Goal: Task Accomplishment & Management: Manage account settings

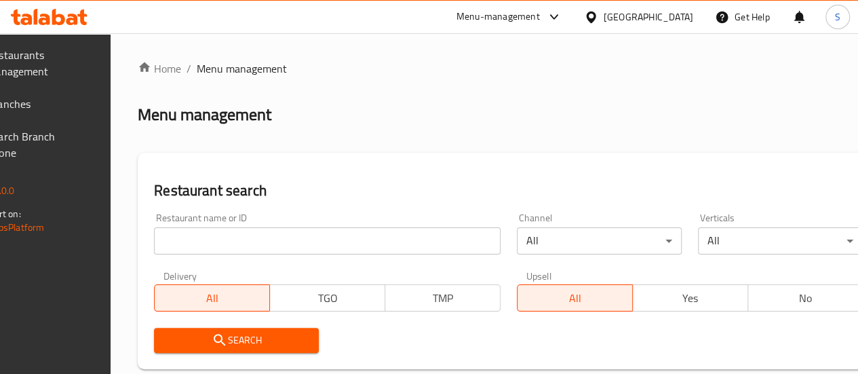
click at [281, 239] on input "search" at bounding box center [327, 240] width 347 height 27
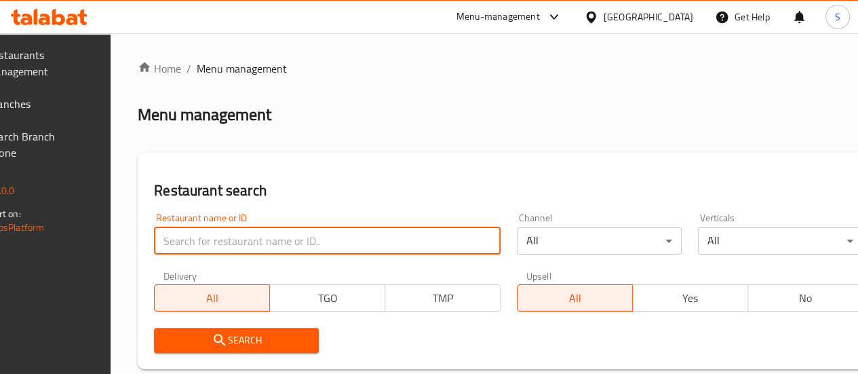
click at [84, 105] on span "Branches" at bounding box center [35, 104] width 97 height 16
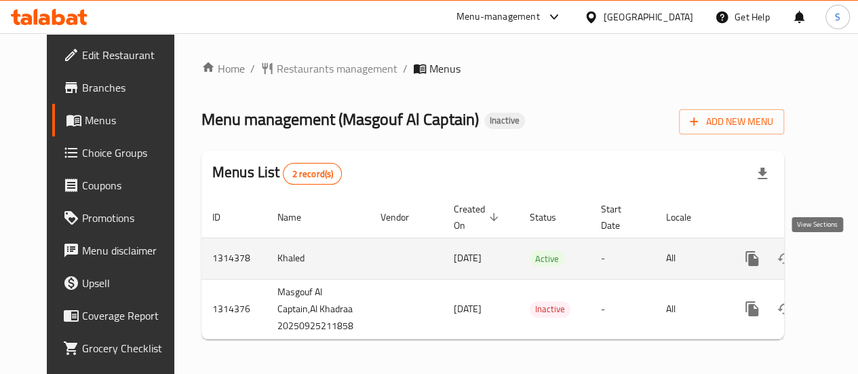
click at [842, 259] on icon "enhanced table" at bounding box center [850, 258] width 16 height 16
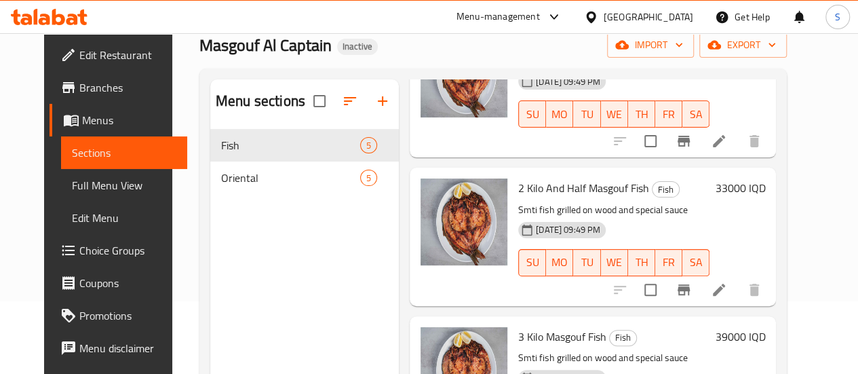
scroll to position [71, 0]
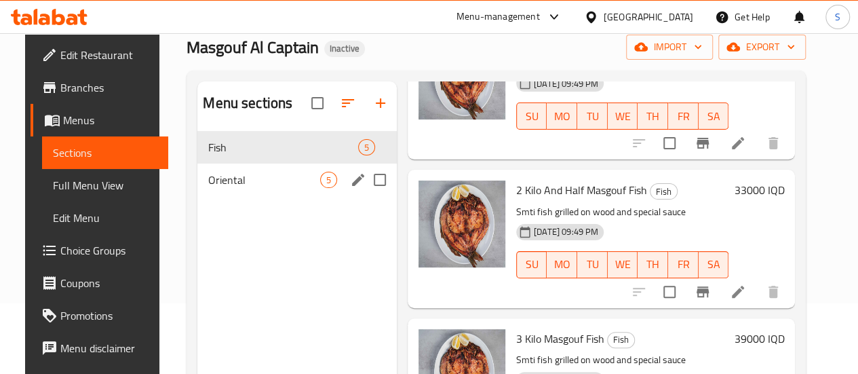
click at [203, 191] on div "Oriental 5" at bounding box center [297, 180] width 200 height 33
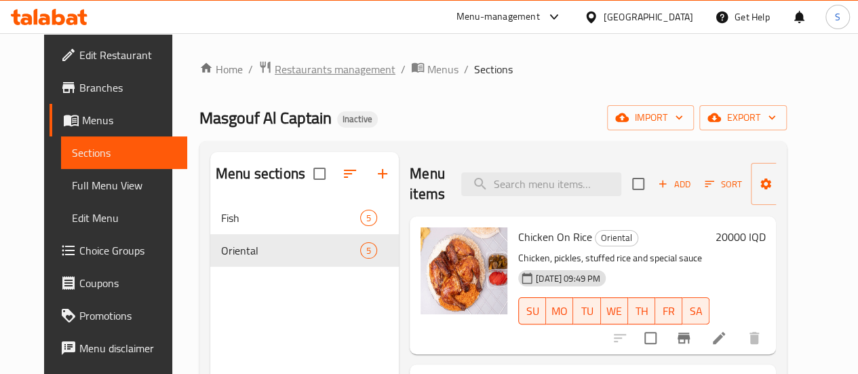
click at [299, 77] on span "Restaurants management" at bounding box center [335, 69] width 121 height 16
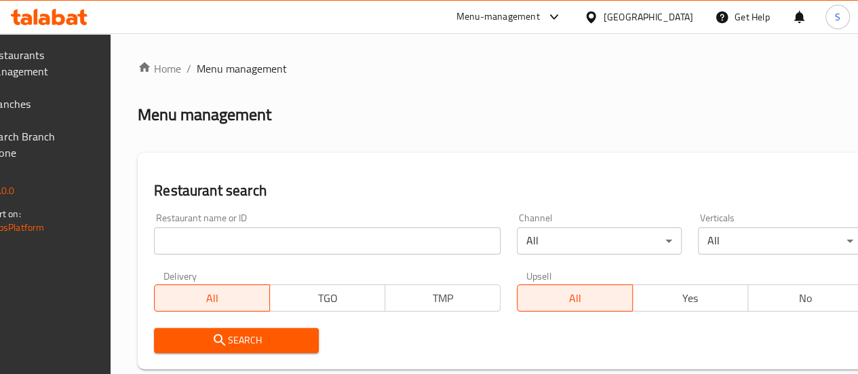
click at [75, 100] on span "Branches" at bounding box center [35, 104] width 97 height 16
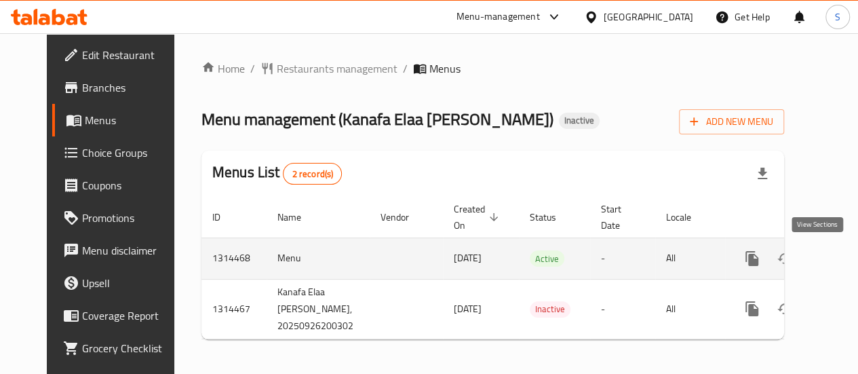
click at [842, 260] on icon "enhanced table" at bounding box center [850, 258] width 16 height 16
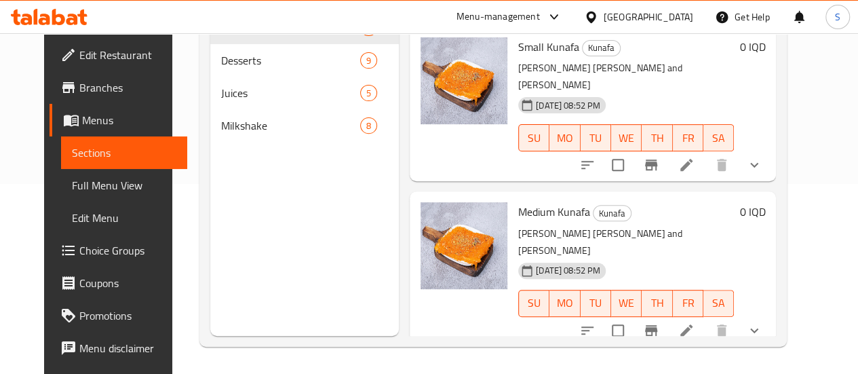
scroll to position [109, 0]
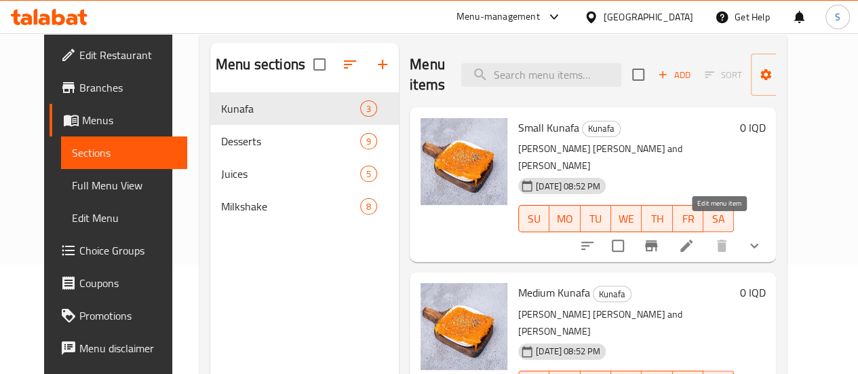
click at [695, 238] on icon at bounding box center [687, 246] width 16 height 16
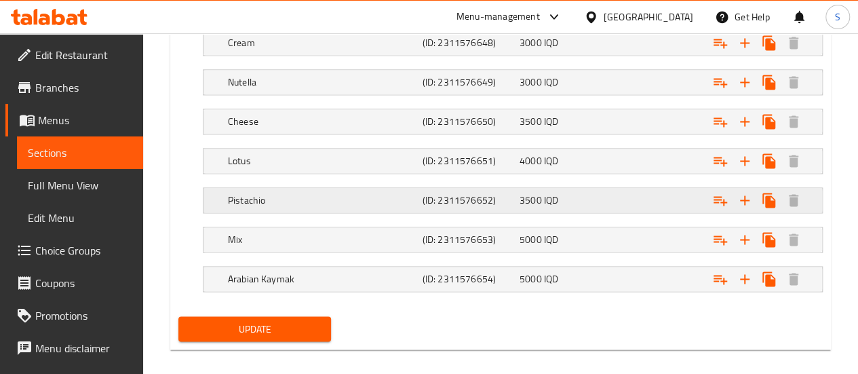
scroll to position [976, 0]
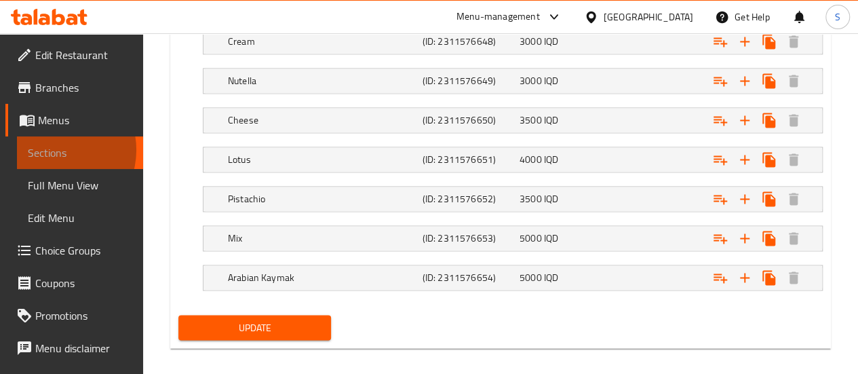
click at [56, 150] on span "Sections" at bounding box center [80, 153] width 105 height 16
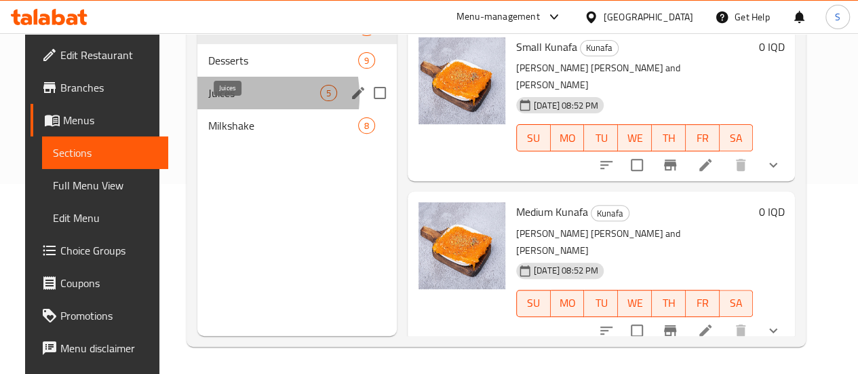
click at [215, 101] on span "Juices" at bounding box center [264, 93] width 112 height 16
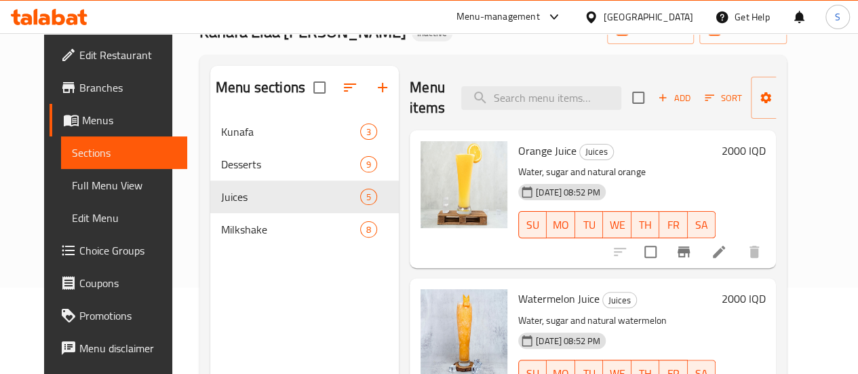
scroll to position [190, 0]
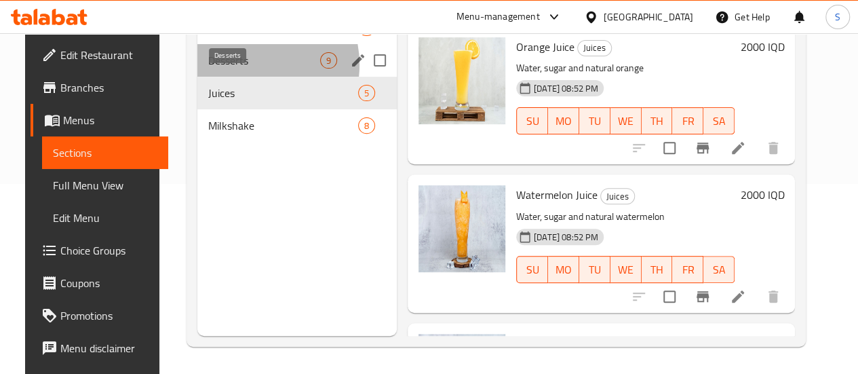
click at [232, 69] on span "Desserts" at bounding box center [264, 60] width 112 height 16
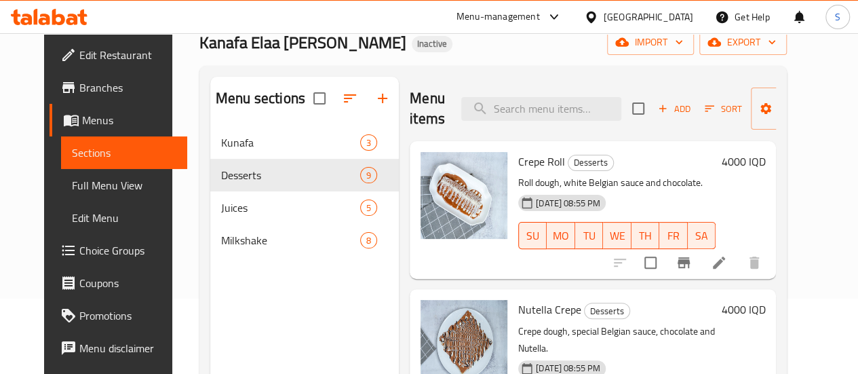
scroll to position [75, 0]
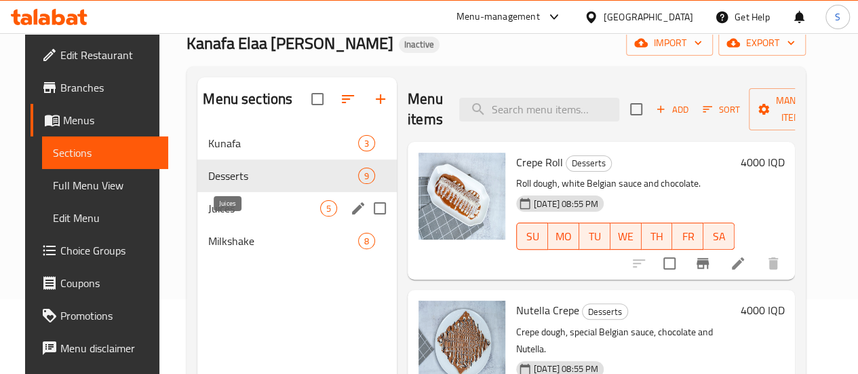
click at [216, 216] on span "Juices" at bounding box center [264, 208] width 112 height 16
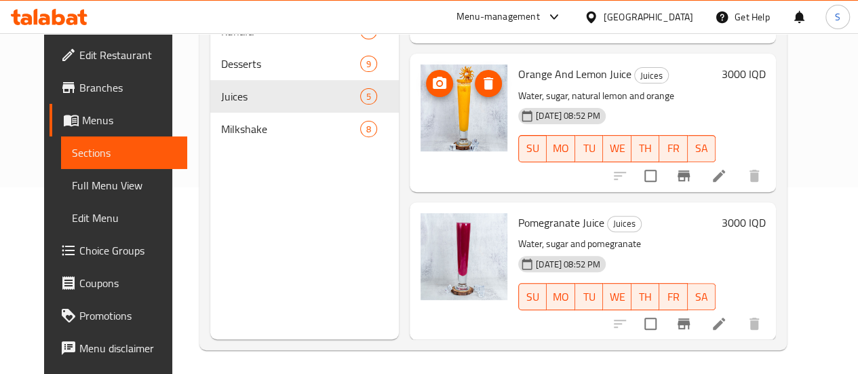
scroll to position [190, 0]
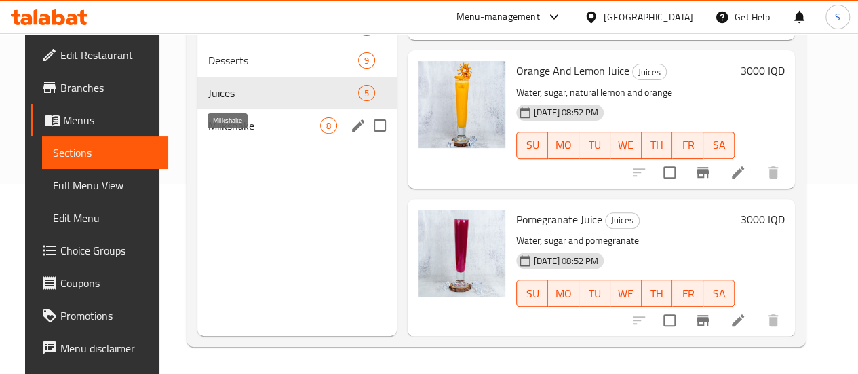
click at [208, 134] on span "Milkshake" at bounding box center [264, 125] width 112 height 16
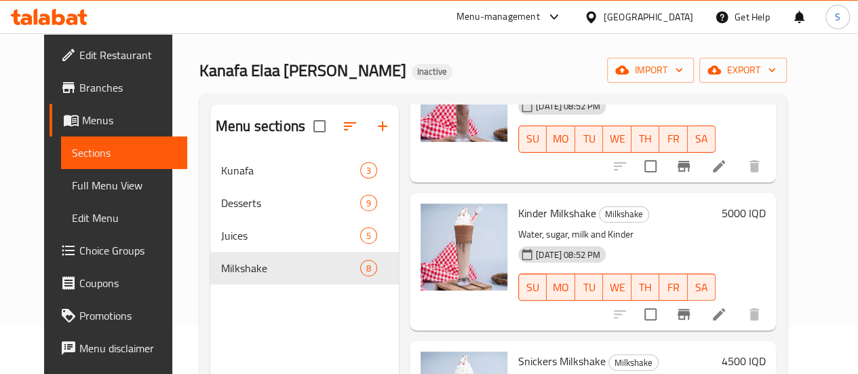
scroll to position [190, 0]
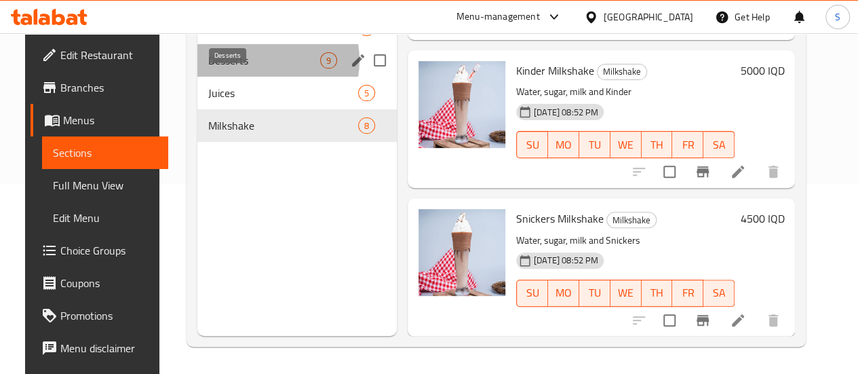
click at [247, 69] on span "Desserts" at bounding box center [264, 60] width 112 height 16
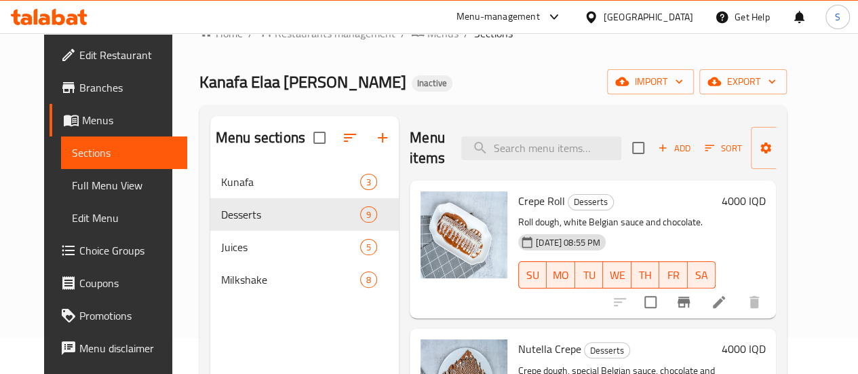
scroll to position [34, 0]
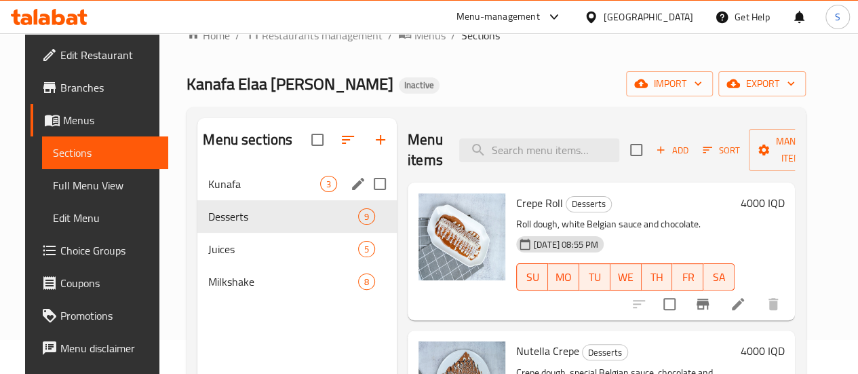
click at [242, 192] on span "Kunafa" at bounding box center [264, 184] width 112 height 16
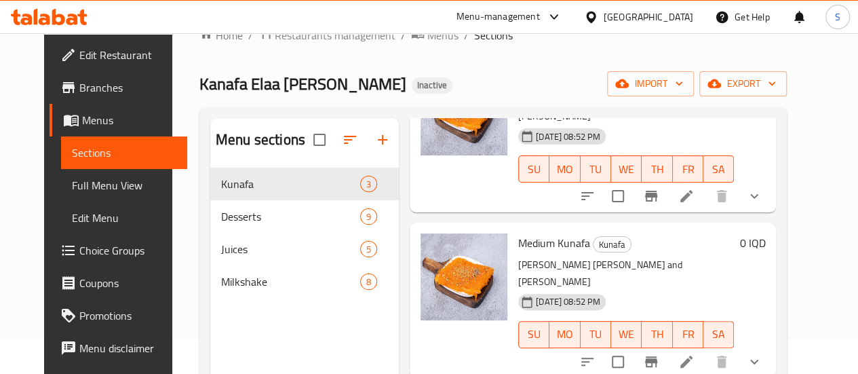
scroll to position [190, 0]
